Goal: Find contact information: Find contact information

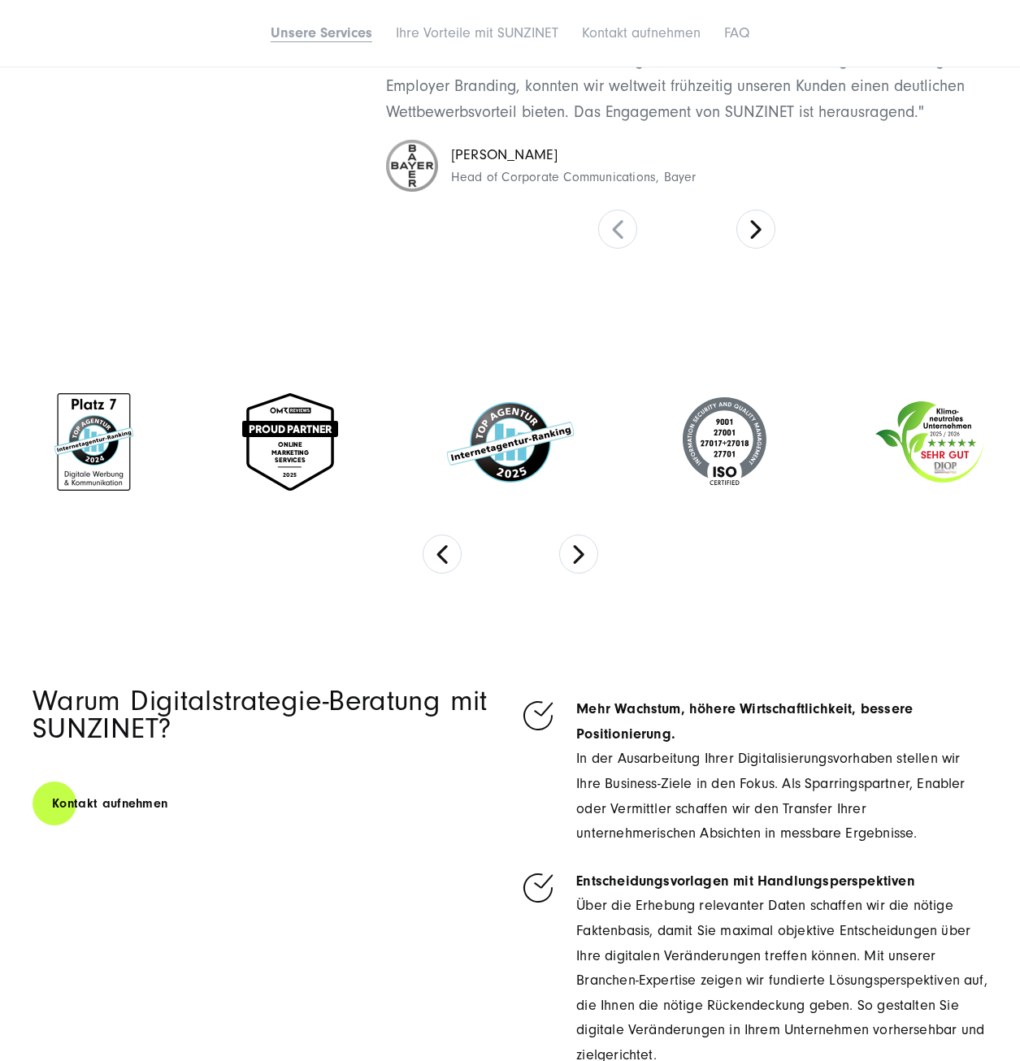
scroll to position [8171, 0]
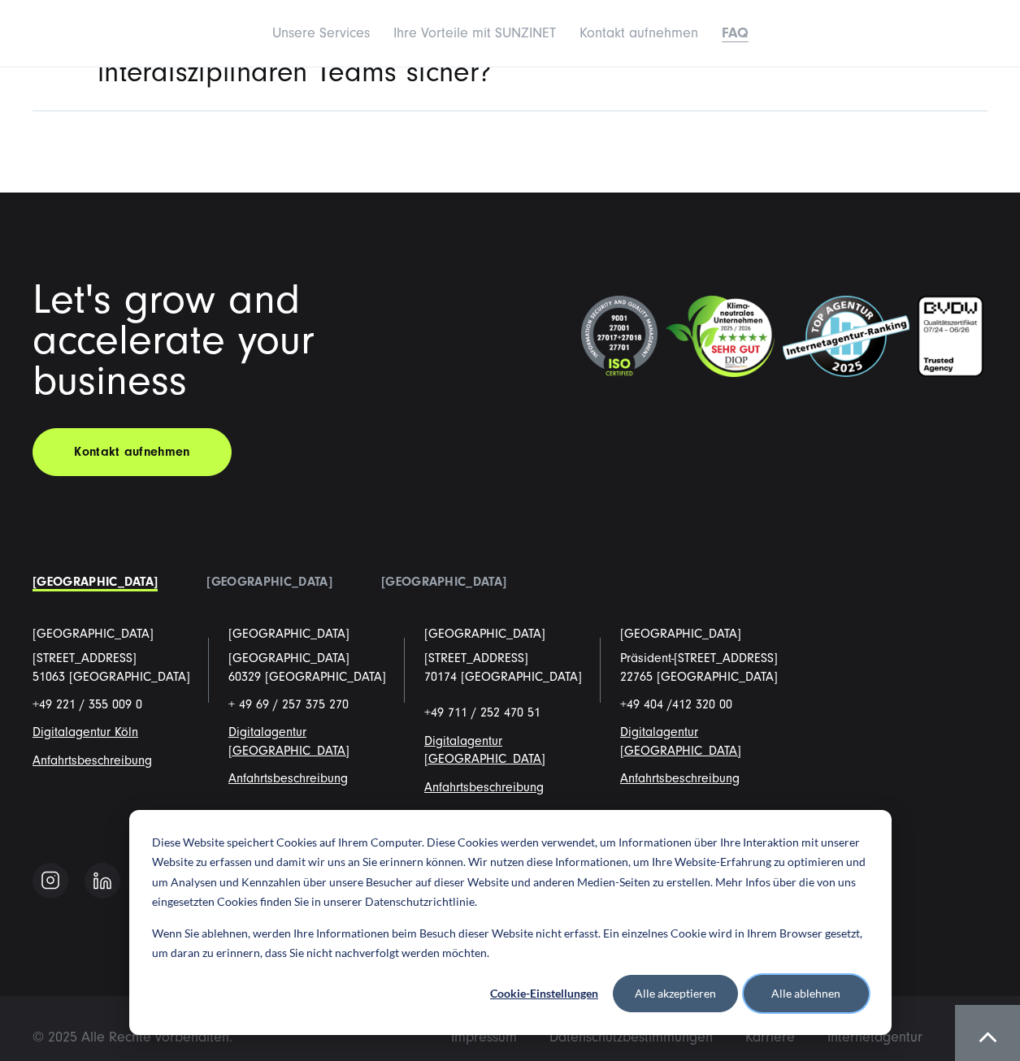
click at [817, 999] on button "Alle ablehnen" at bounding box center [806, 993] width 125 height 37
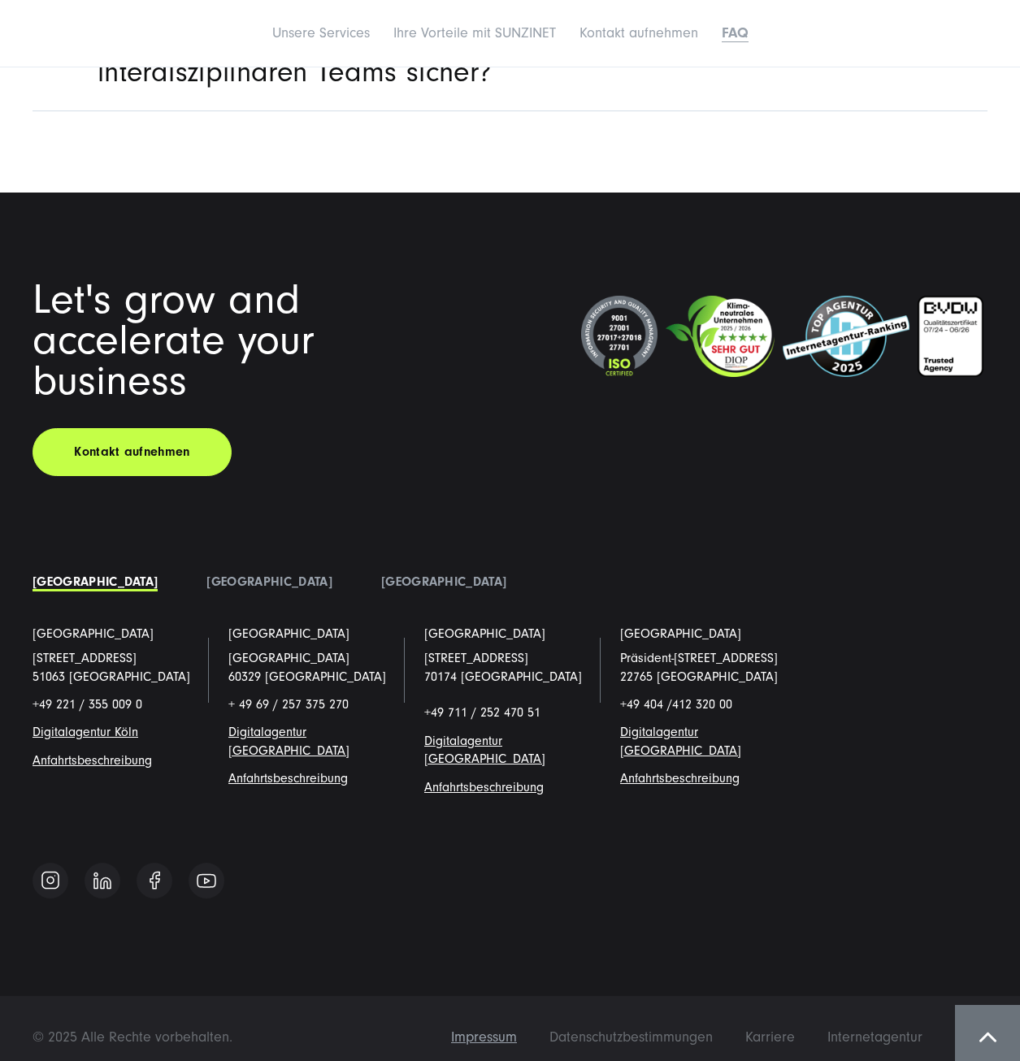
click at [488, 1029] on span "Impressum" at bounding box center [484, 1037] width 66 height 17
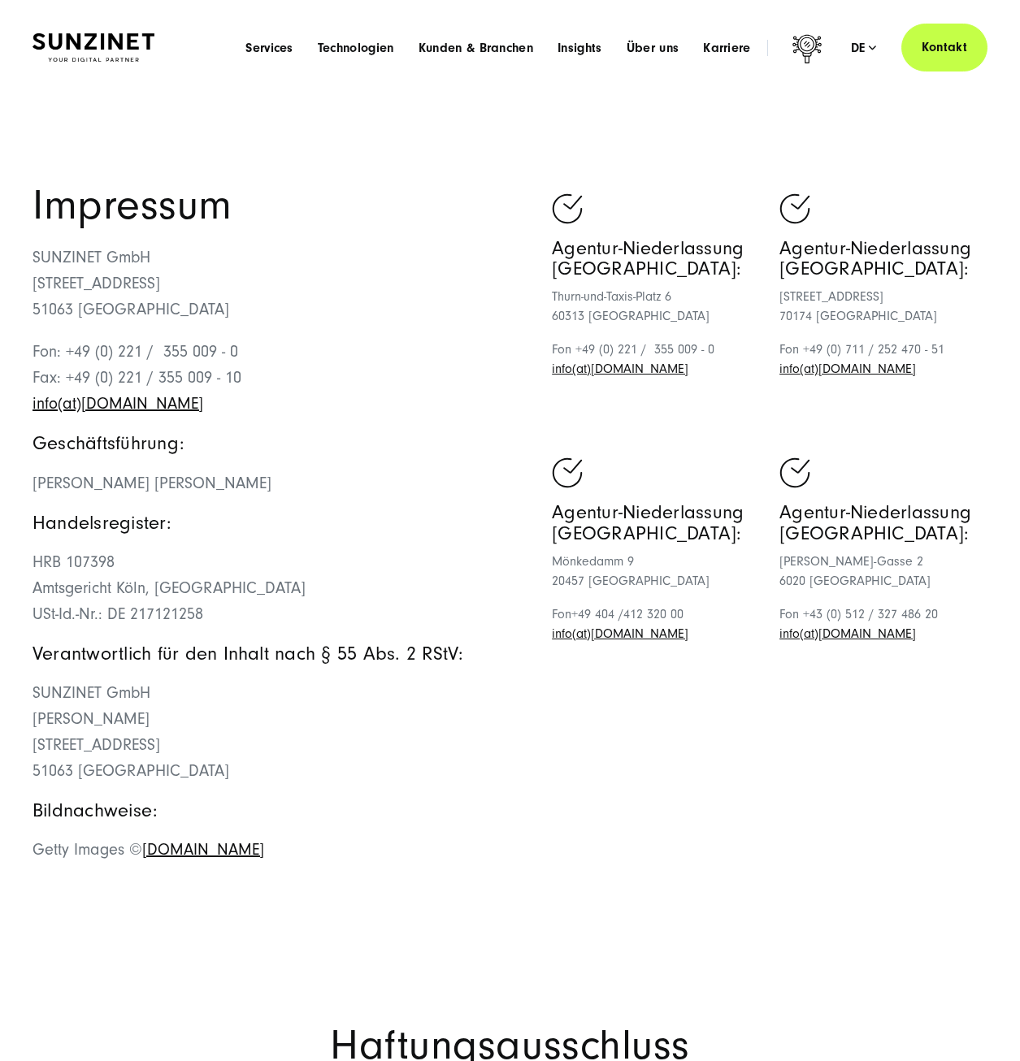
drag, startPoint x: 33, startPoint y: 255, endPoint x: 310, endPoint y: 470, distance: 350.5
click at [310, 470] on div "Impressum SUNZINET GmbH [STREET_ADDRESS][GEOGRAPHIC_DATA]: +49 (0) 221 / 355 00…" at bounding box center [272, 532] width 478 height 694
drag, startPoint x: 310, startPoint y: 470, endPoint x: 321, endPoint y: 518, distance: 49.9
click at [321, 518] on h5 "Handelsregister:" at bounding box center [272, 523] width 478 height 20
drag, startPoint x: 210, startPoint y: 494, endPoint x: 495, endPoint y: 514, distance: 285.9
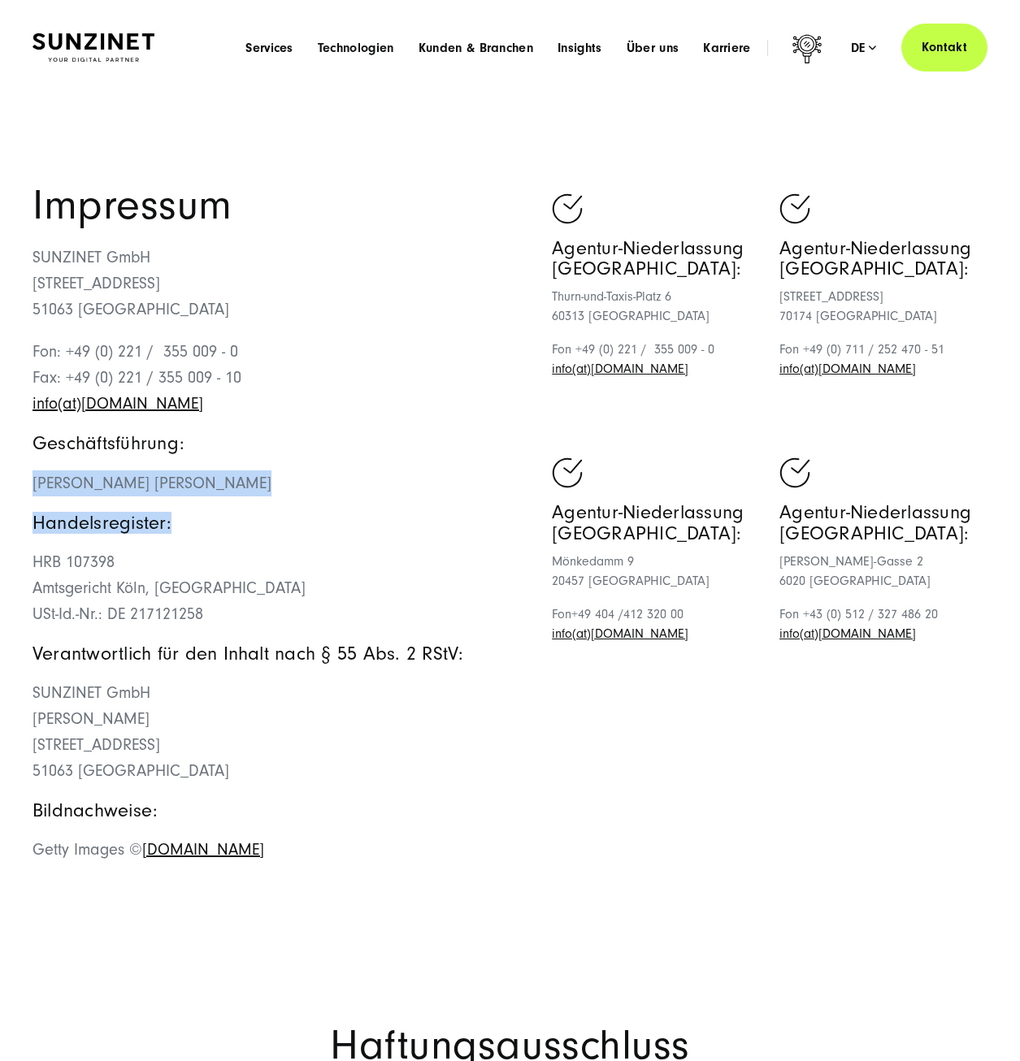
click at [495, 514] on div "Impressum SUNZINET GmbH [STREET_ADDRESS][GEOGRAPHIC_DATA]: +49 (0) 221 / 355 00…" at bounding box center [510, 532] width 1020 height 694
drag, startPoint x: 495, startPoint y: 514, endPoint x: 383, endPoint y: 524, distance: 112.6
click at [382, 525] on h5 "Handelsregister:" at bounding box center [272, 523] width 478 height 20
